Goal: Transaction & Acquisition: Download file/media

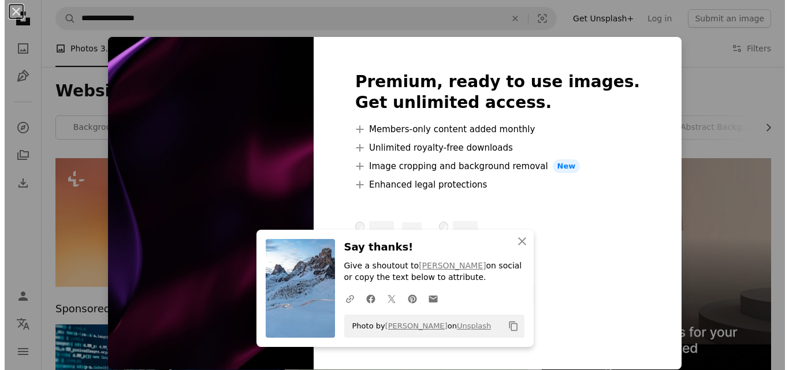
scroll to position [852, 0]
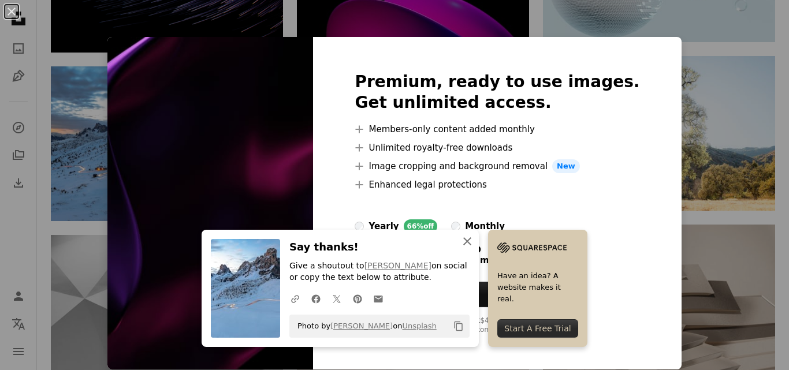
click at [462, 238] on icon "An X shape" at bounding box center [467, 241] width 14 height 14
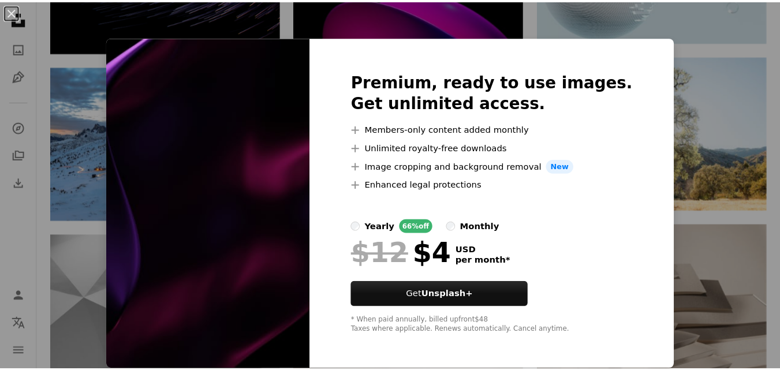
scroll to position [1, 0]
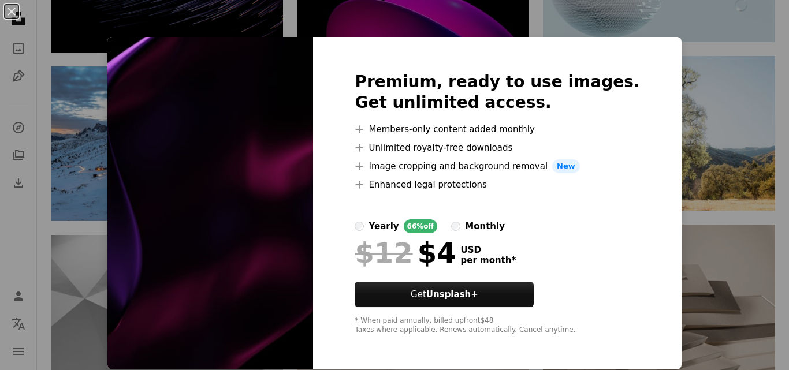
click at [264, 138] on img at bounding box center [210, 203] width 206 height 333
click at [761, 156] on div "An X shape Premium, ready to use images. Get unlimited access. A plus sign Memb…" at bounding box center [394, 185] width 789 height 370
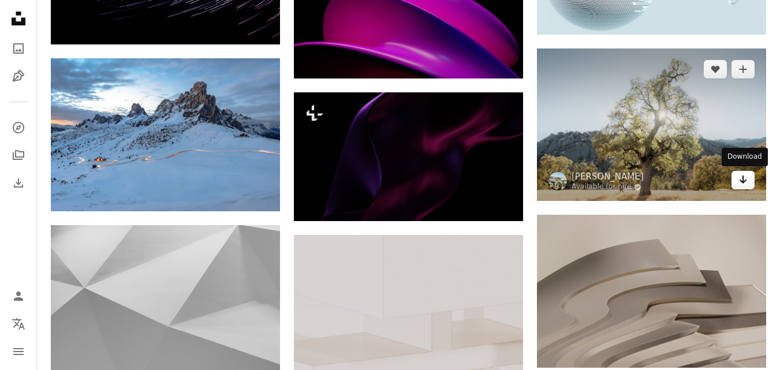
click at [743, 176] on icon "Download" at bounding box center [744, 180] width 8 height 8
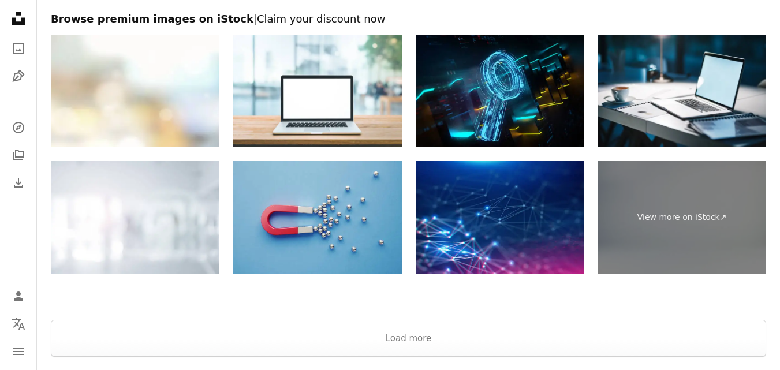
scroll to position [1638, 0]
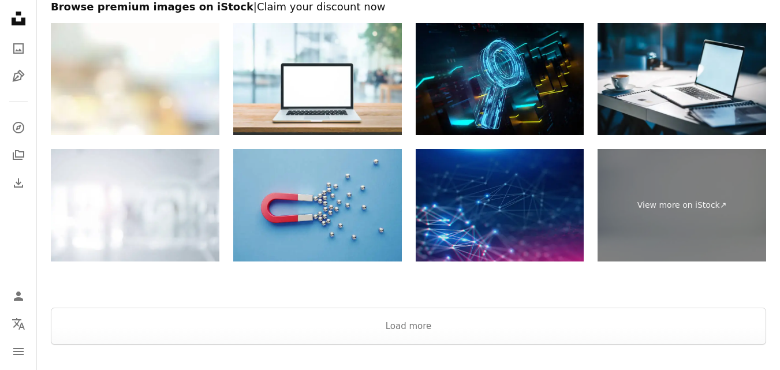
click at [508, 192] on img at bounding box center [500, 205] width 169 height 113
